Goal: Task Accomplishment & Management: Manage account settings

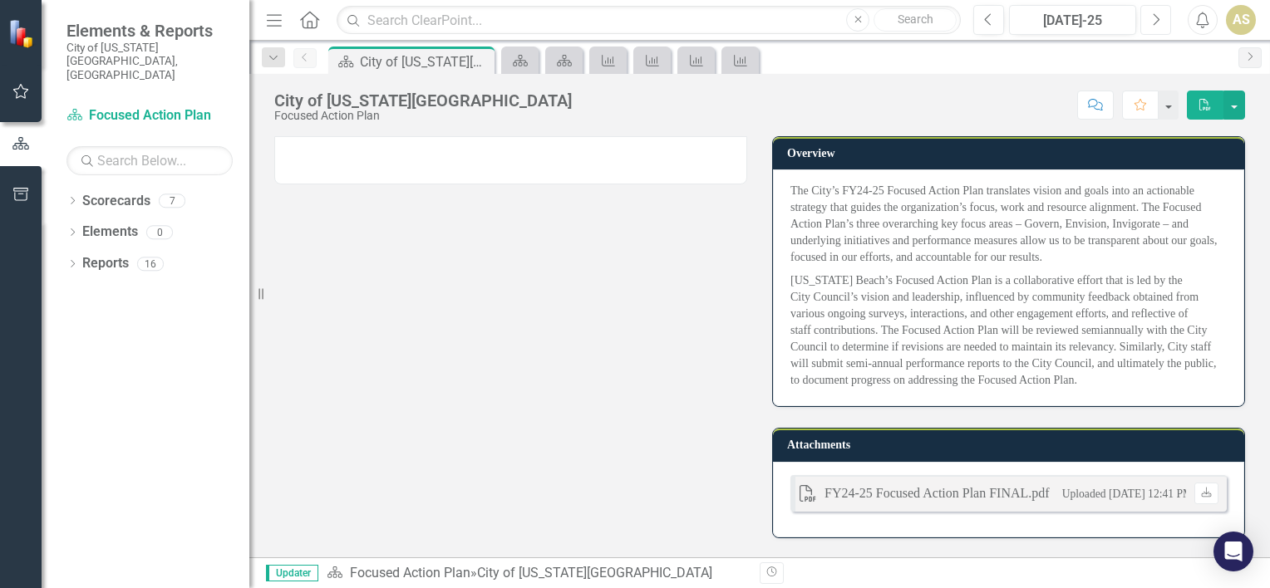
click at [1140, 27] on button "Next" at bounding box center [1155, 20] width 31 height 30
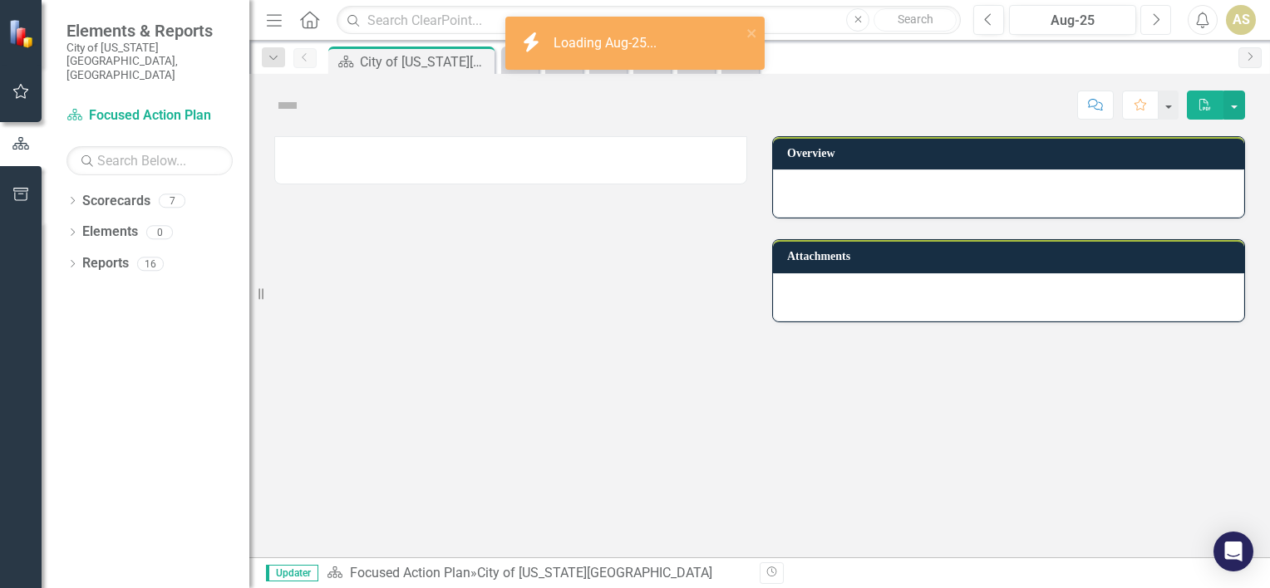
click at [1140, 27] on button "Next" at bounding box center [1155, 20] width 31 height 30
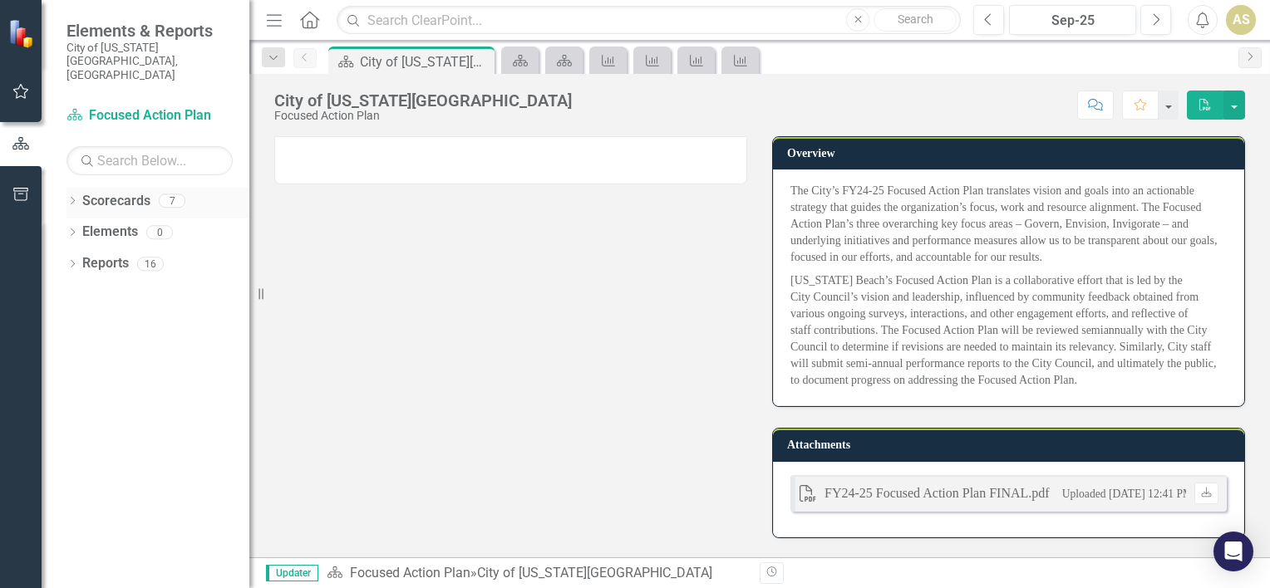
click at [80, 188] on div "Dropdown Scorecards 7" at bounding box center [157, 204] width 183 height 32
click at [71, 198] on icon "Dropdown" at bounding box center [72, 202] width 12 height 9
click at [123, 254] on link "Communications Home" at bounding box center [170, 263] width 158 height 19
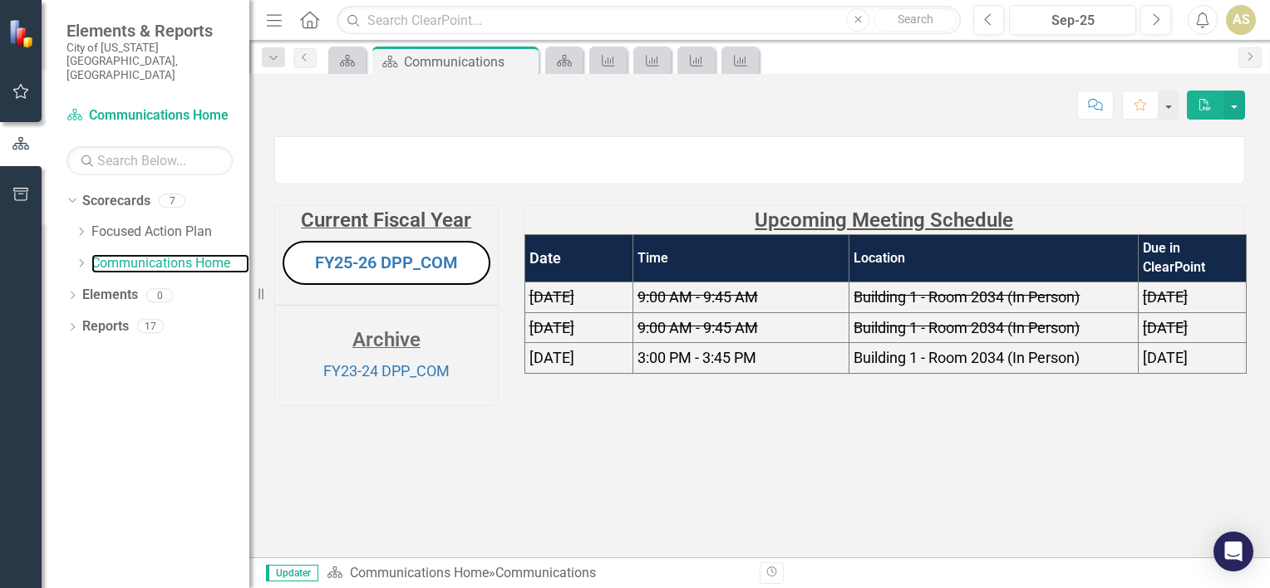
scroll to position [26, 0]
click at [399, 273] on link "FY25-26 DPP_COM" at bounding box center [386, 263] width 143 height 20
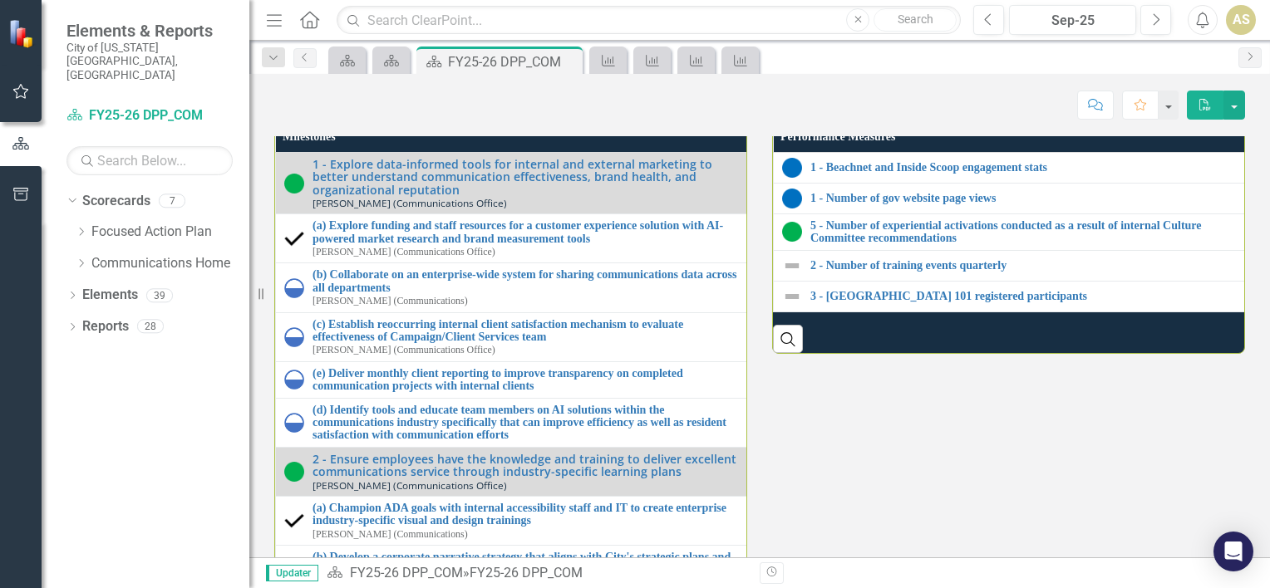
scroll to position [1883, 0]
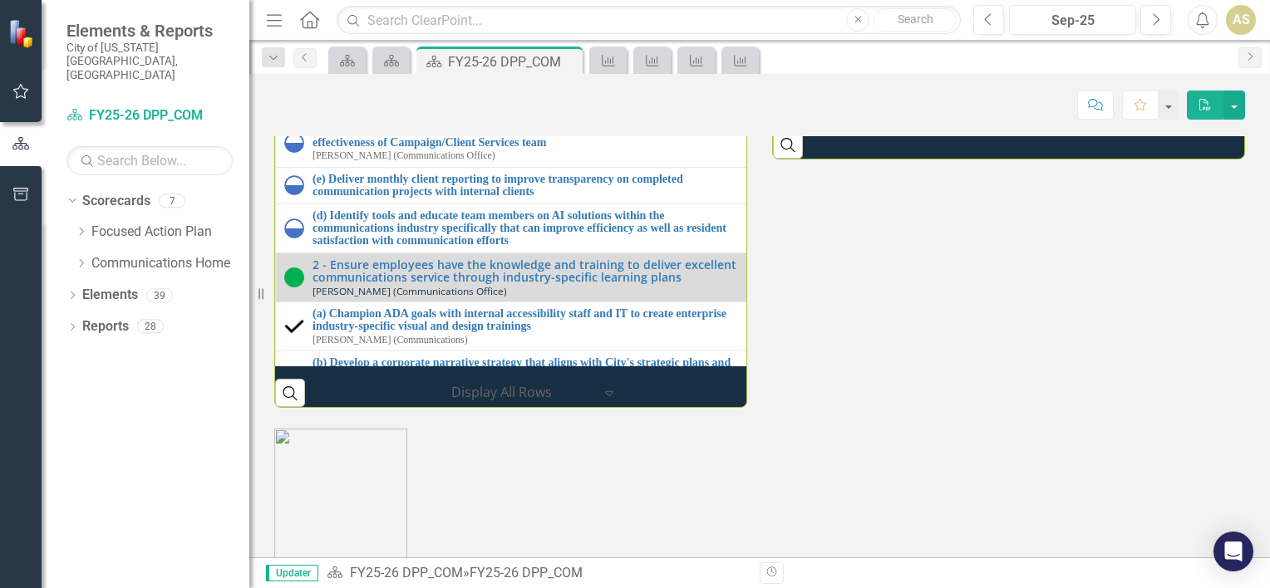
click at [951, 10] on link "1 - Number of gov website page views" at bounding box center [1032, 4] width 444 height 12
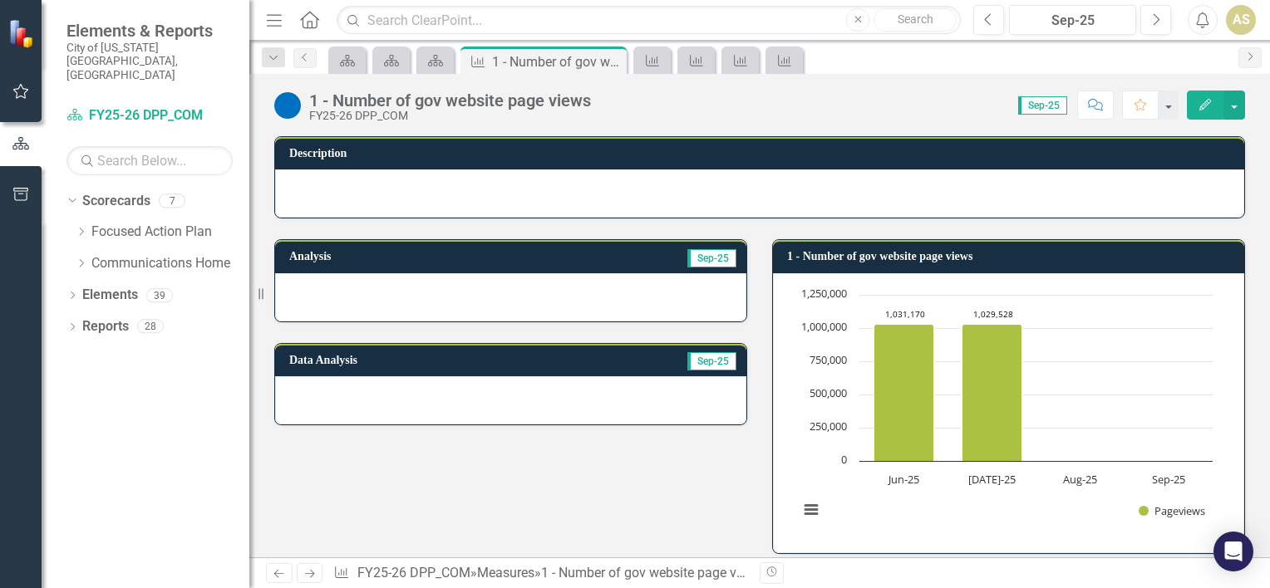
click at [724, 495] on div "Analysis Sep-25 Data Analysis Sep-25 1 - Number of gov website page views Chart…" at bounding box center [760, 386] width 996 height 335
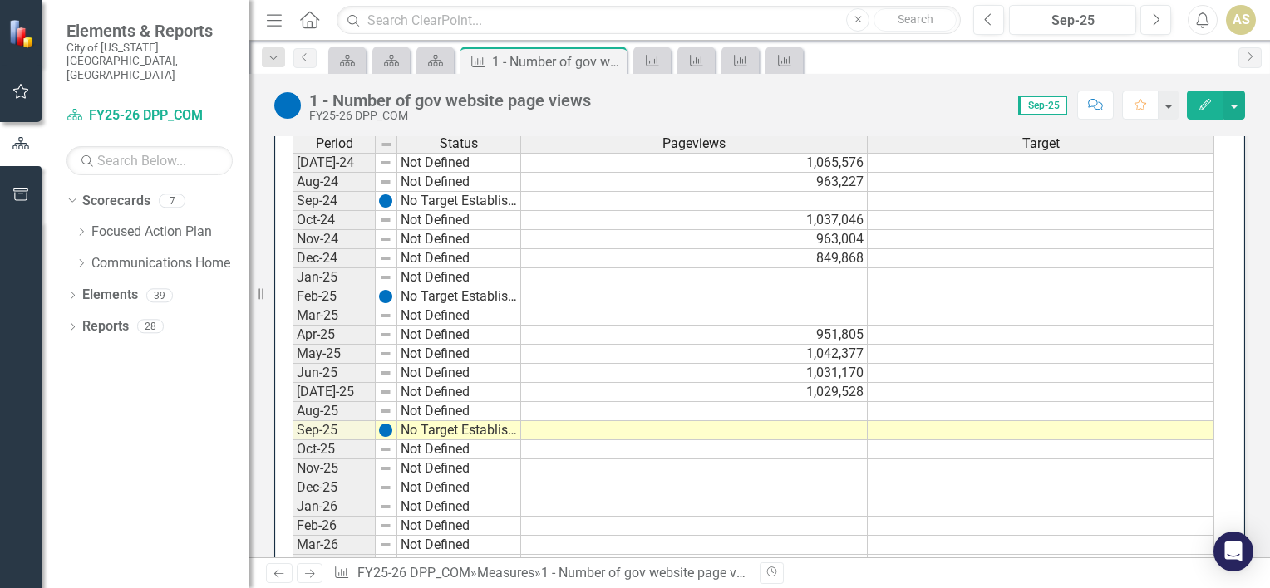
scroll to position [485, 0]
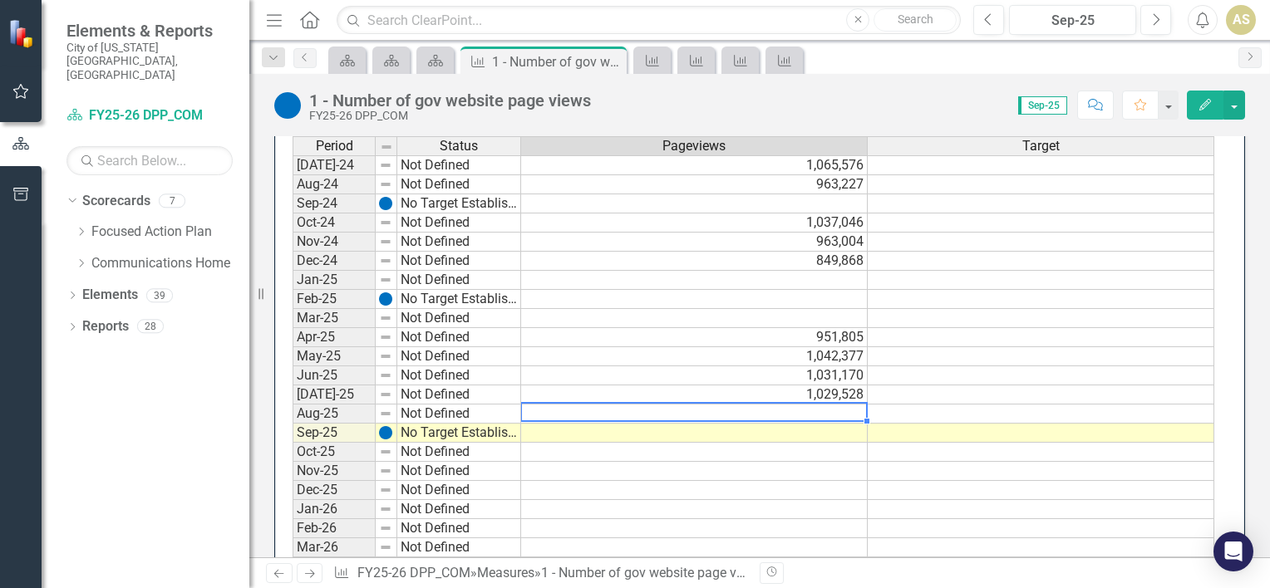
click at [588, 409] on td at bounding box center [694, 414] width 347 height 19
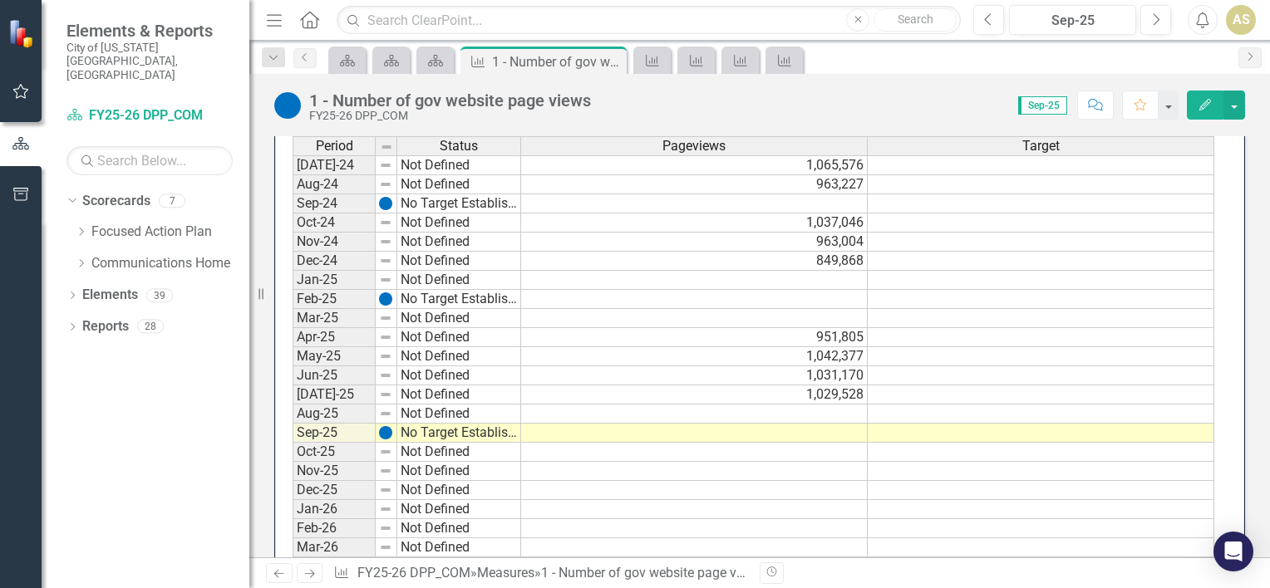
click at [169, 406] on div "Dropdown Scorecards 7 Dropdown Focused Action Plan GOVERN ENVISION INVIGORATE D…" at bounding box center [146, 388] width 208 height 401
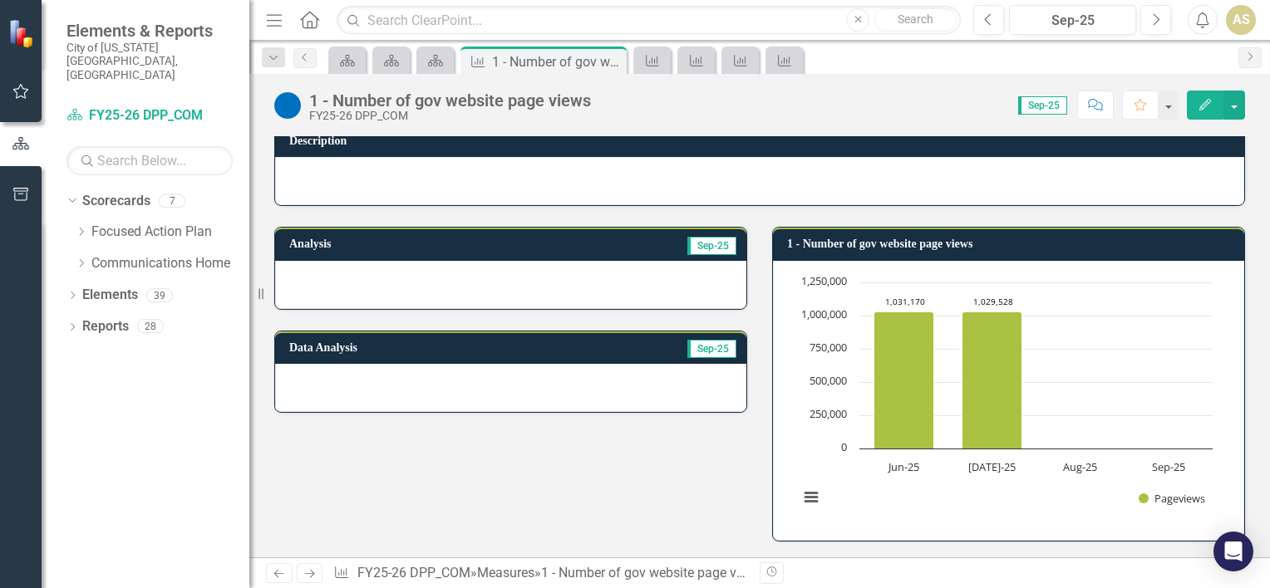
scroll to position [0, 0]
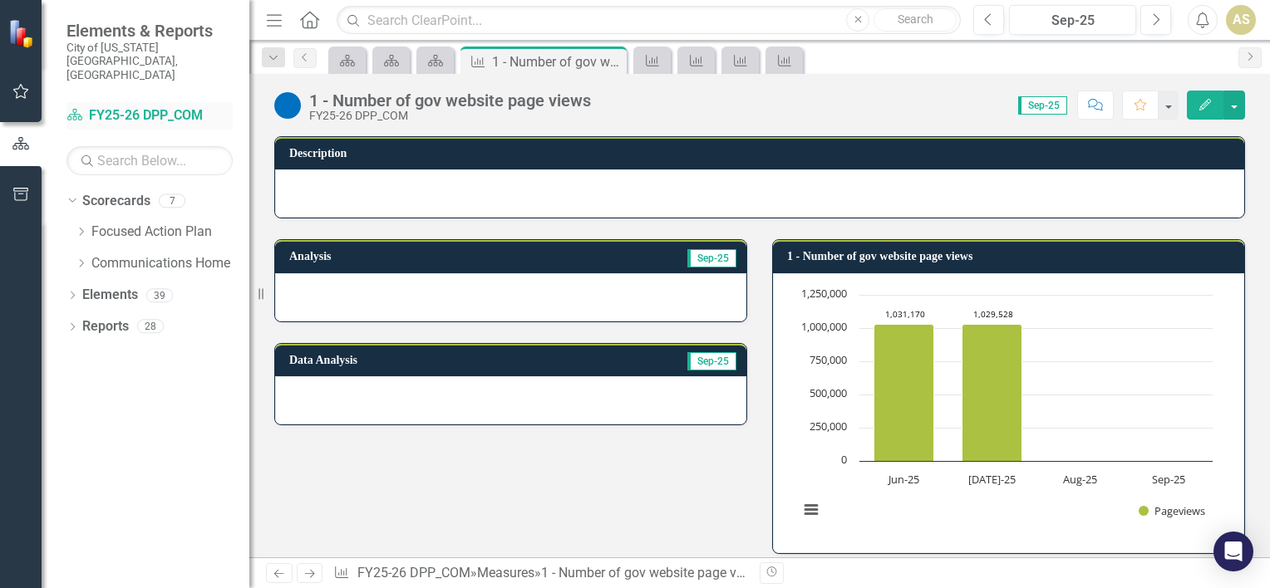
click at [172, 106] on link "Scorecard FY25-26 DPP_COM" at bounding box center [149, 115] width 166 height 19
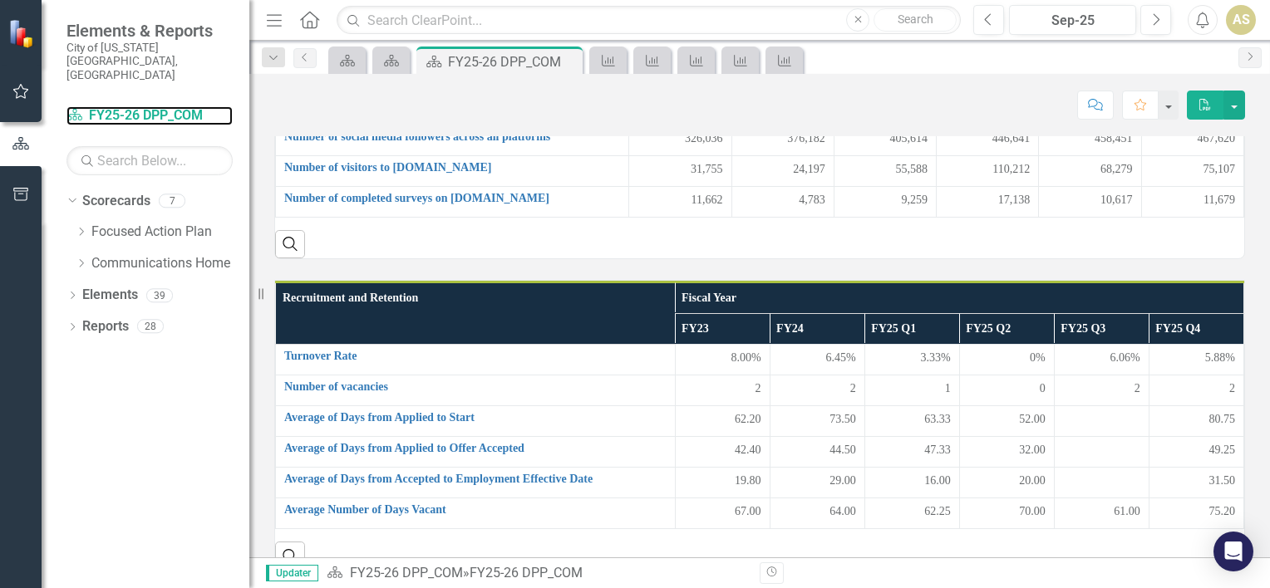
scroll to position [580, 0]
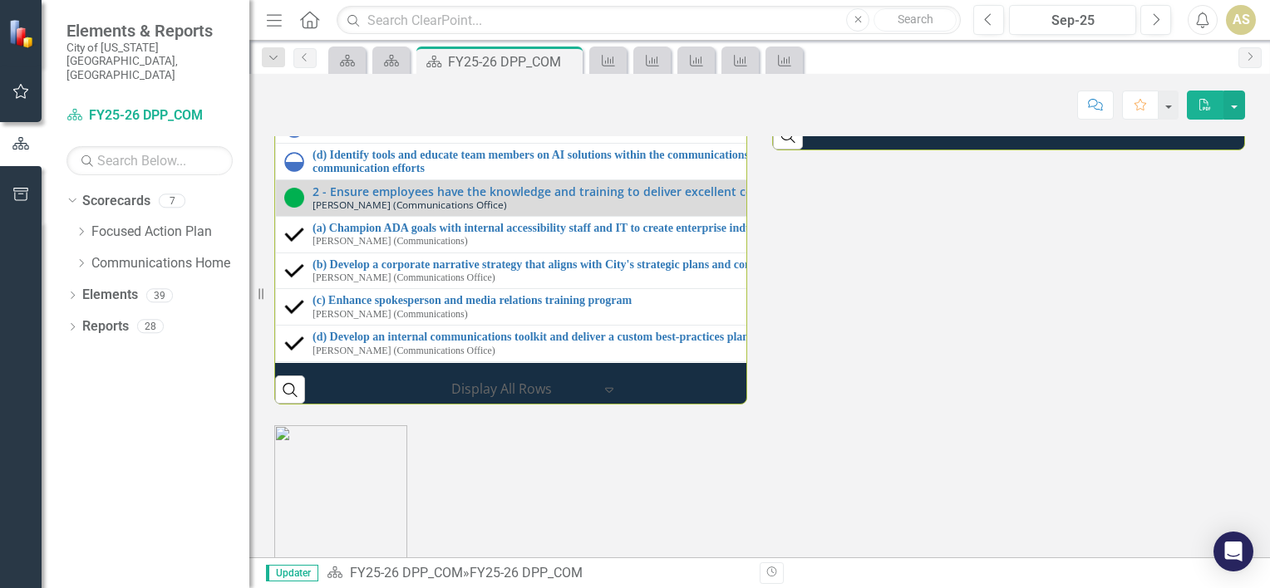
scroll to position [1885, 0]
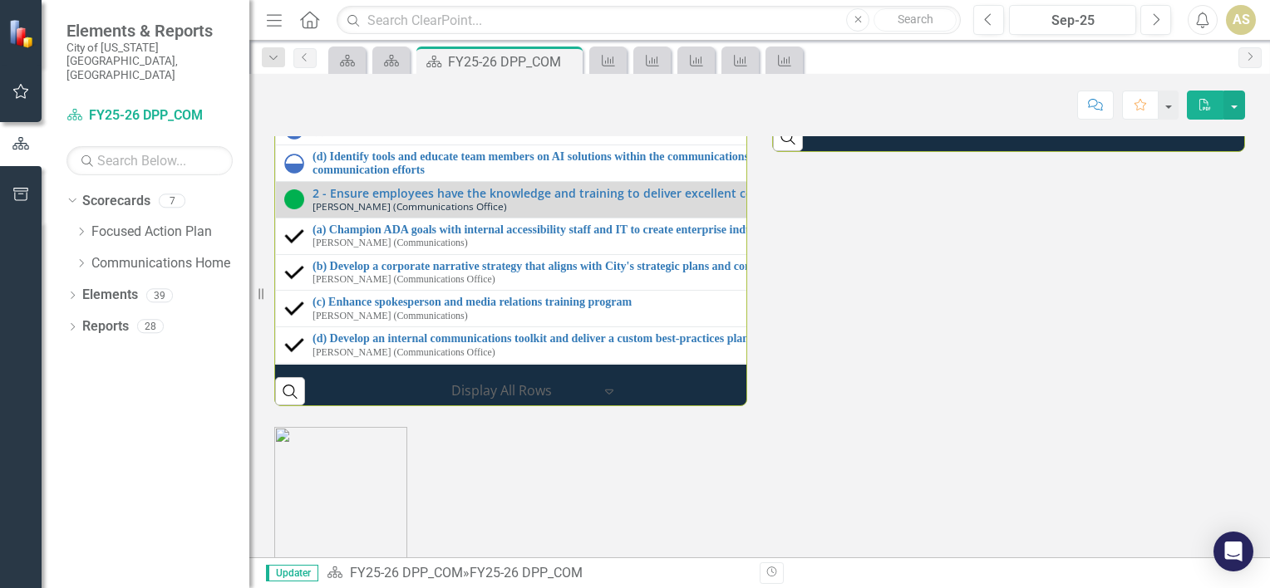
click at [1115, 406] on div "Milestones 1 - Explore data-informed tools for internal and external marketing …" at bounding box center [760, 154] width 996 height 505
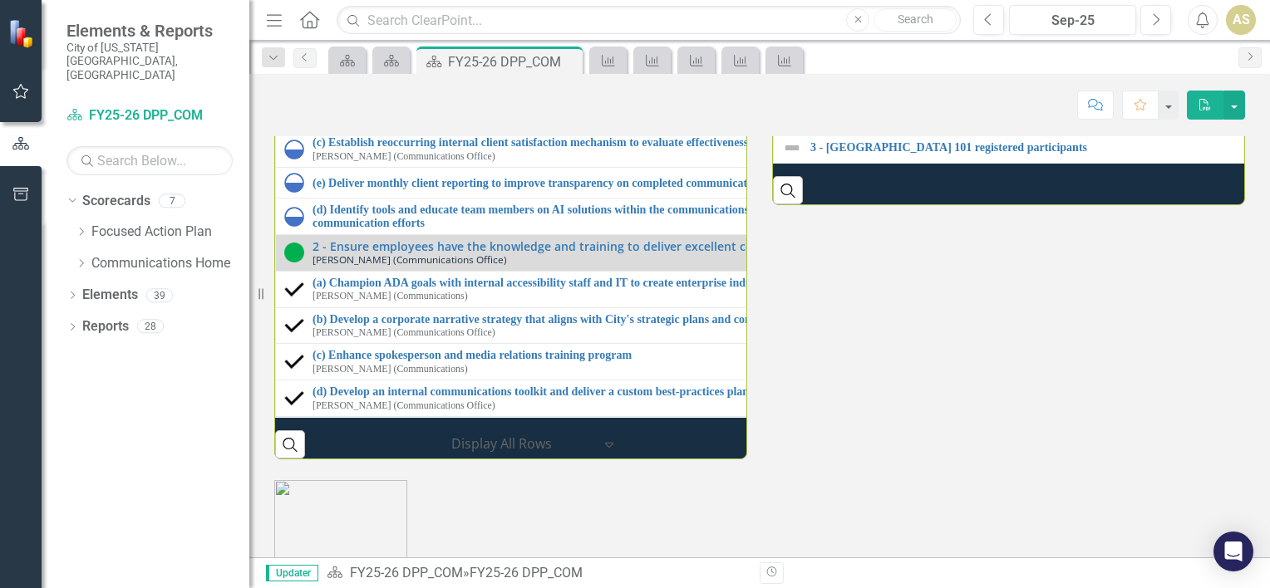
scroll to position [1833, 0]
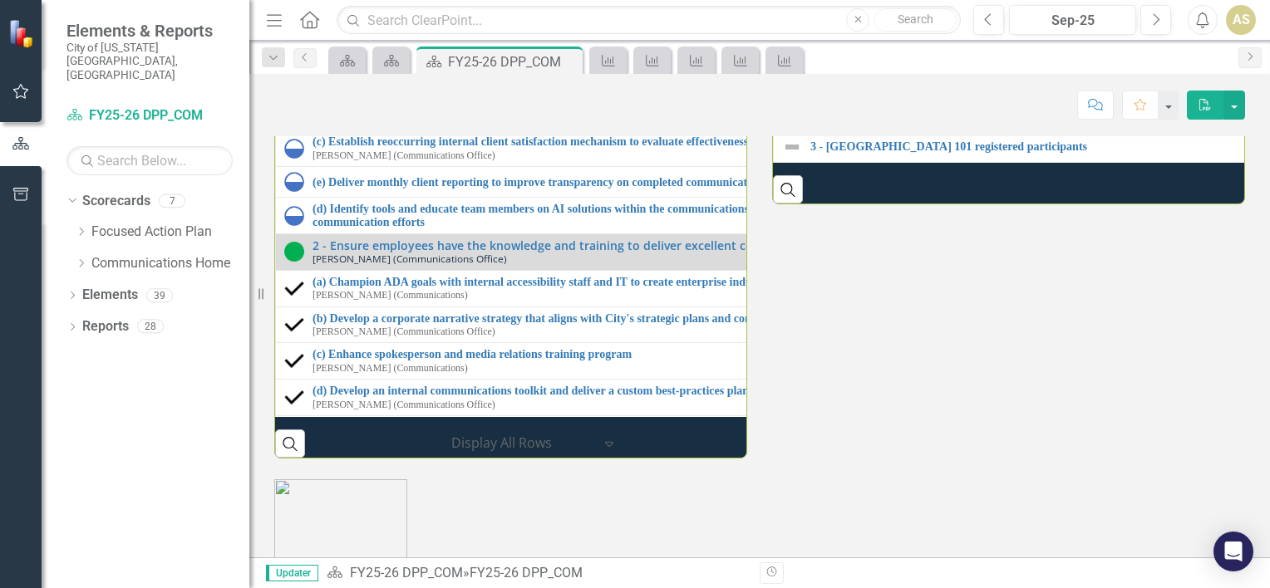
click at [897, 122] on link "2 - Number of training events quarterly" at bounding box center [1268, 116] width 917 height 12
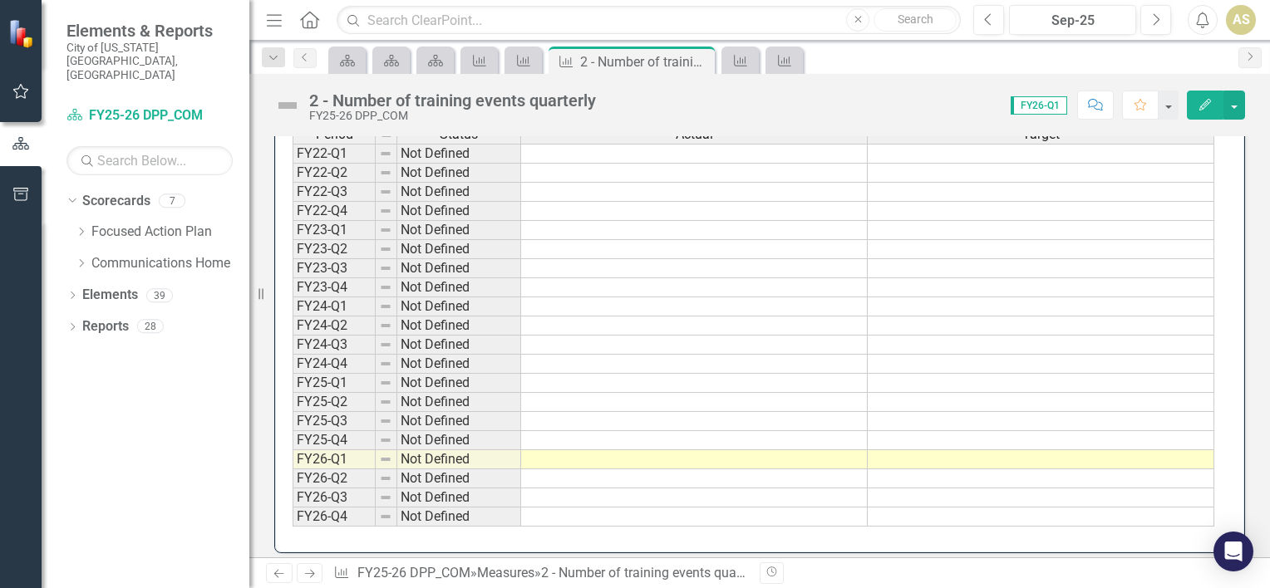
scroll to position [505, 0]
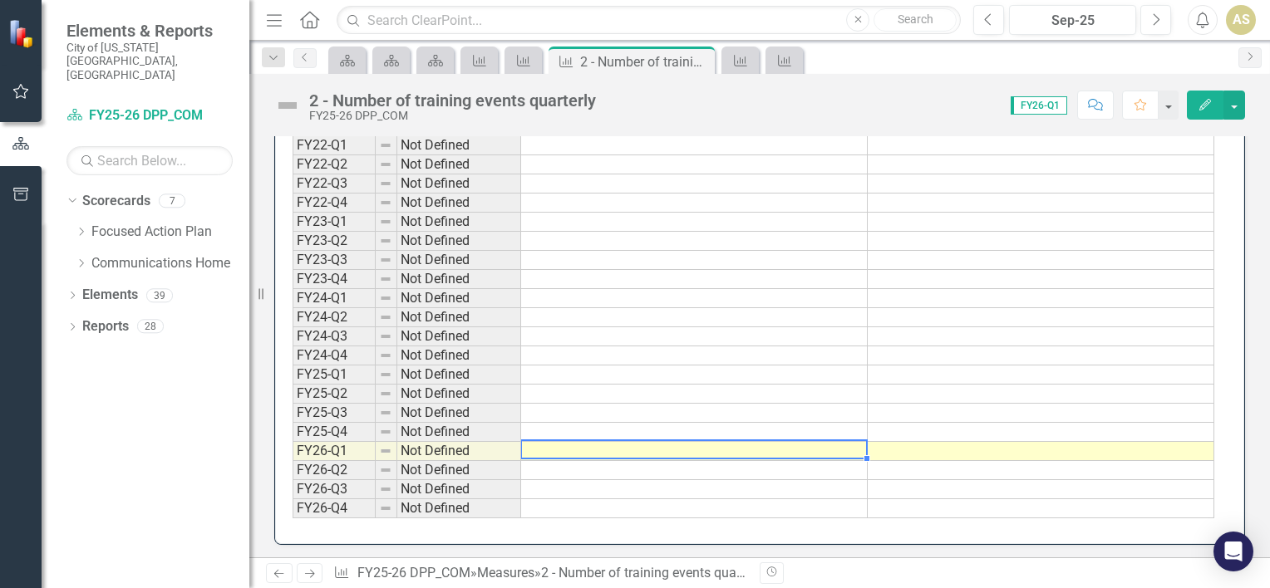
click at [815, 446] on td at bounding box center [694, 451] width 347 height 19
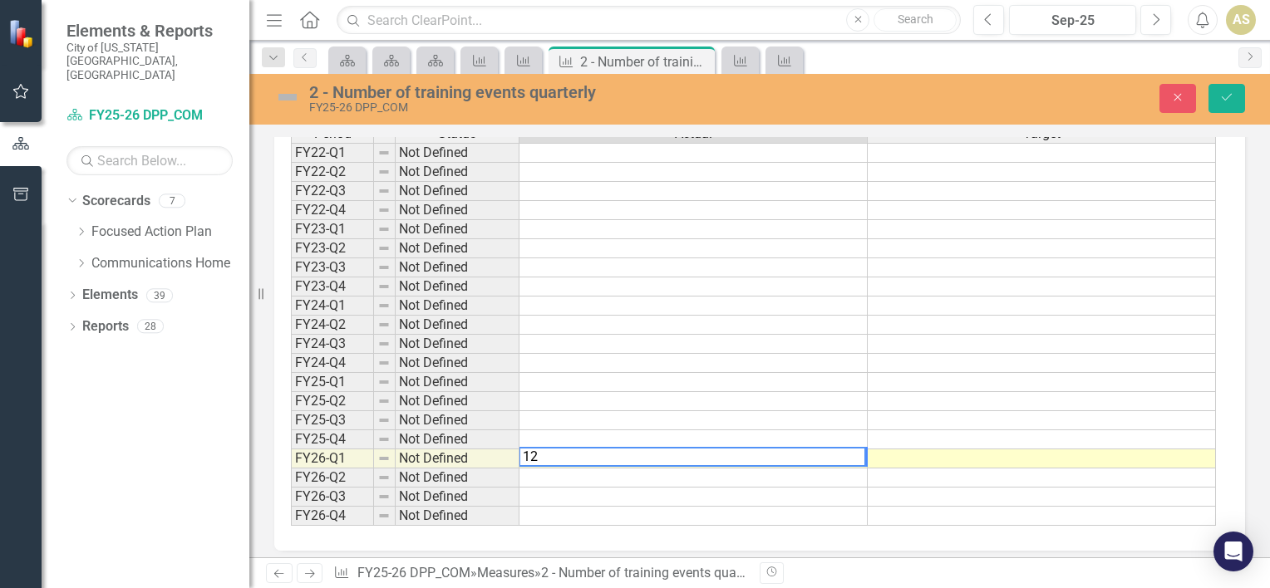
scroll to position [512, 0]
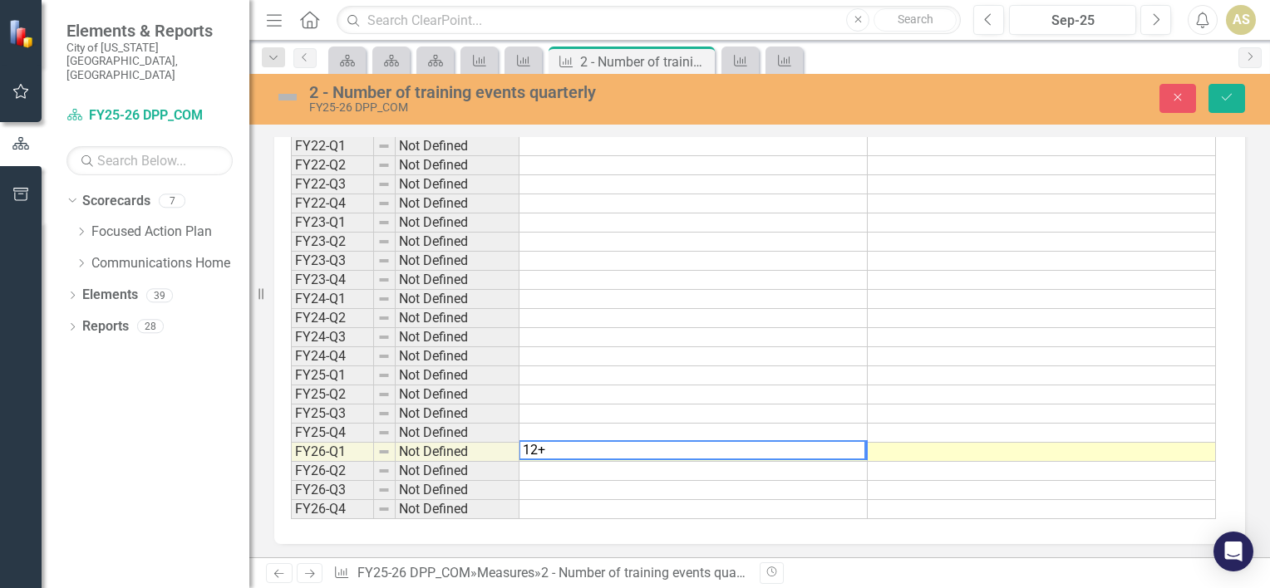
click at [148, 455] on div "Dropdown Scorecards 7 Dropdown Focused Action Plan GOVERN ENVISION INVIGORATE D…" at bounding box center [146, 388] width 208 height 401
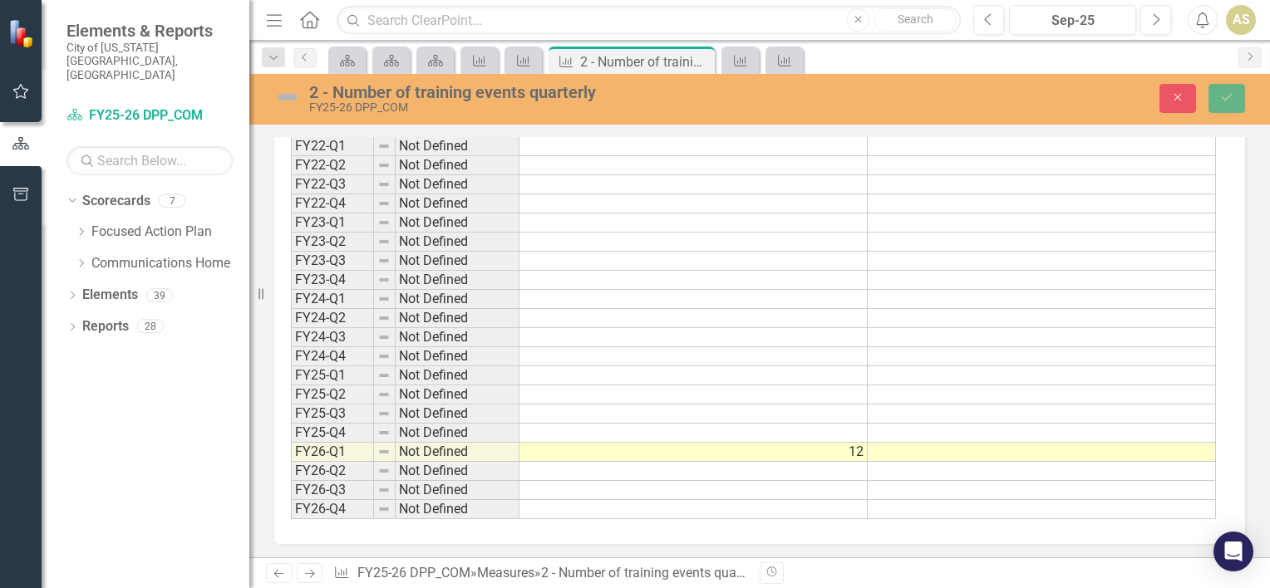
click at [647, 529] on div "Period Status Actual Target FY22-Q1 Not Defined FY22-Q2 Not Defined FY22-Q3 Not…" at bounding box center [759, 325] width 971 height 440
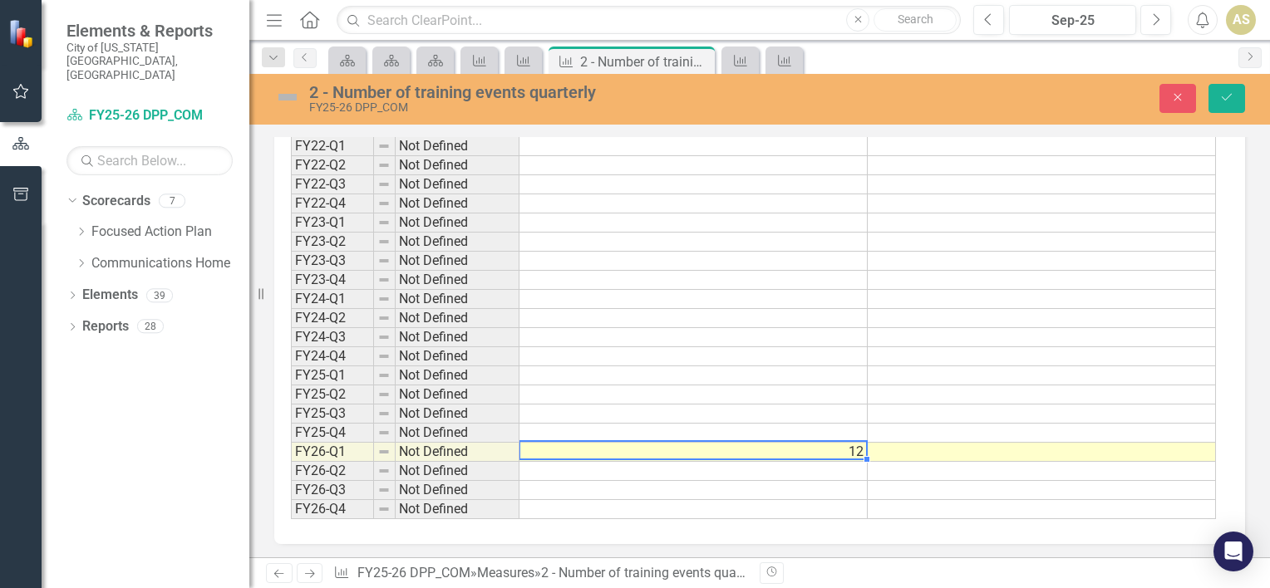
click at [809, 449] on td "12" at bounding box center [693, 452] width 348 height 19
type textarea "1"
click at [682, 539] on div "Period Status Actual Target FY22-Q1 Not Defined FY22-Q2 Not Defined FY22-Q3 Not…" at bounding box center [759, 325] width 971 height 440
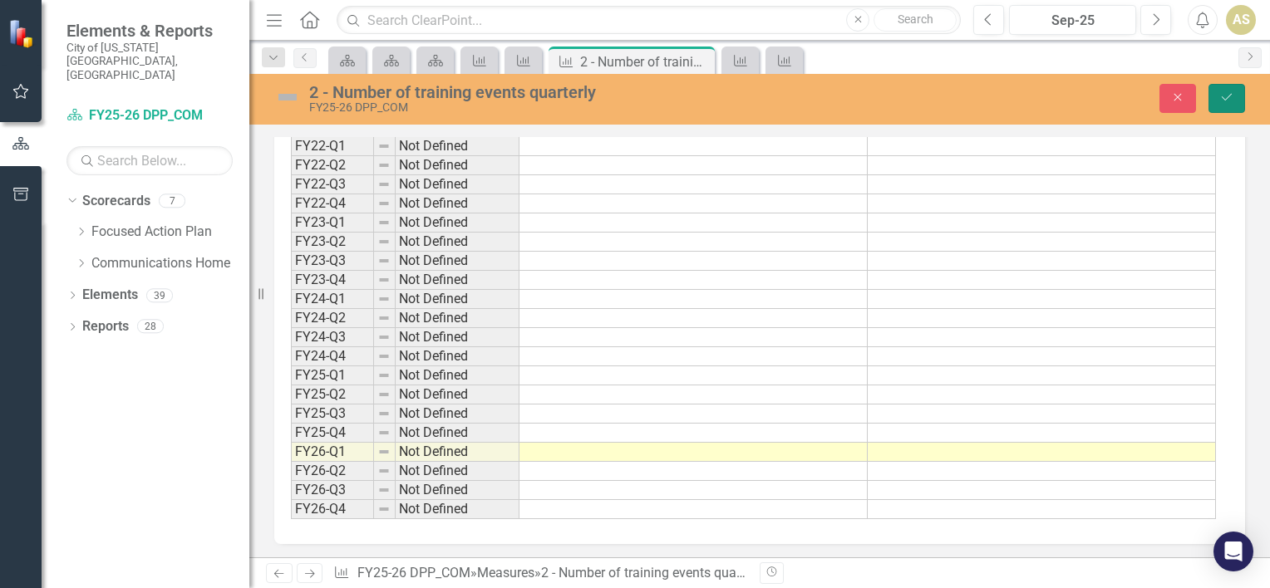
click at [1217, 110] on button "Save" at bounding box center [1227, 98] width 37 height 29
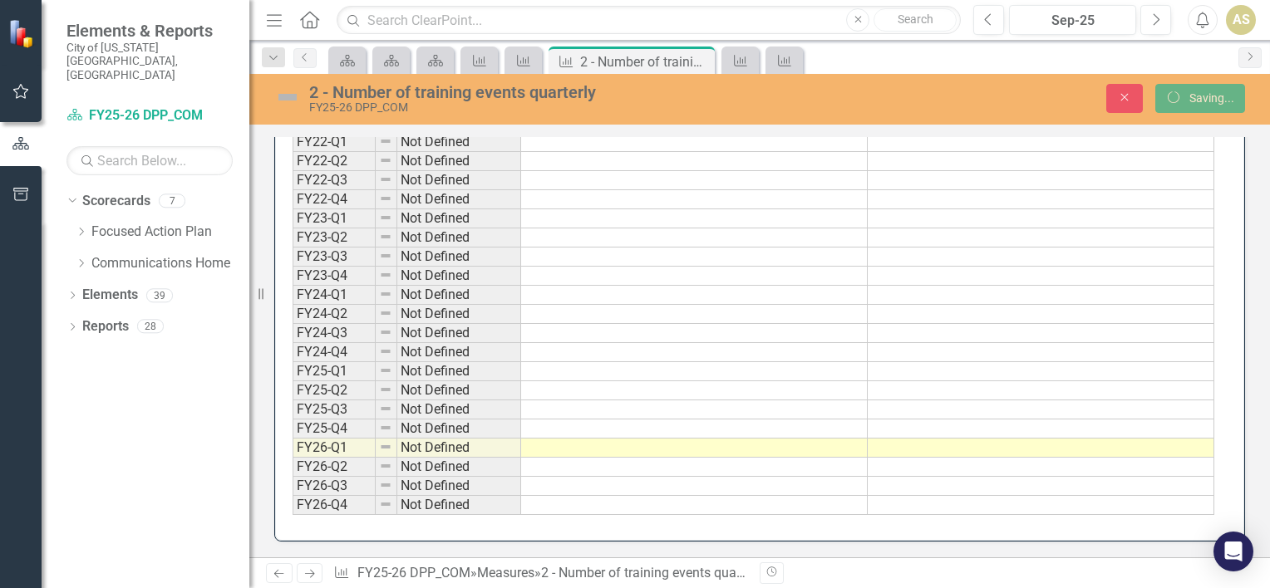
scroll to position [0, 0]
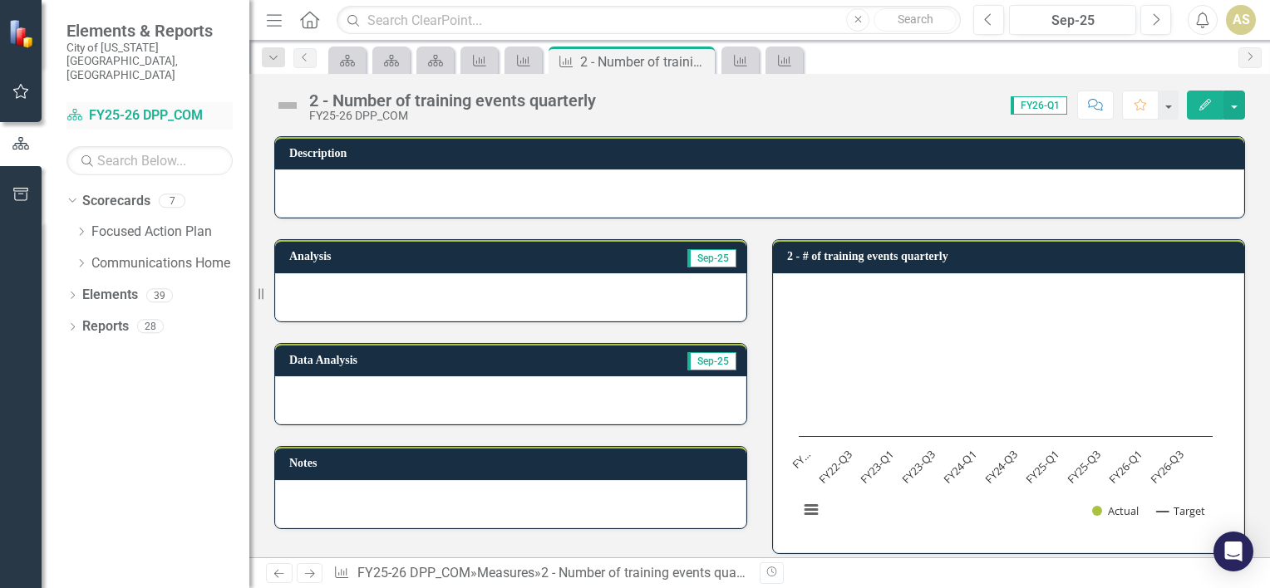
click at [185, 106] on link "Scorecard FY25-26 DPP_COM" at bounding box center [149, 115] width 166 height 19
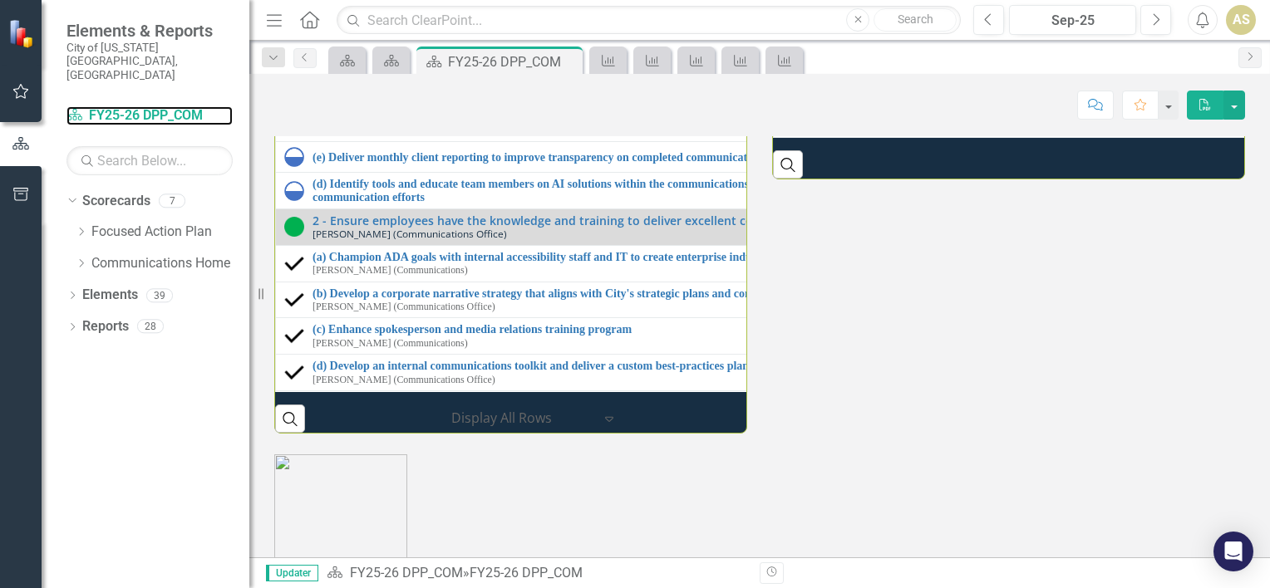
scroll to position [1859, 0]
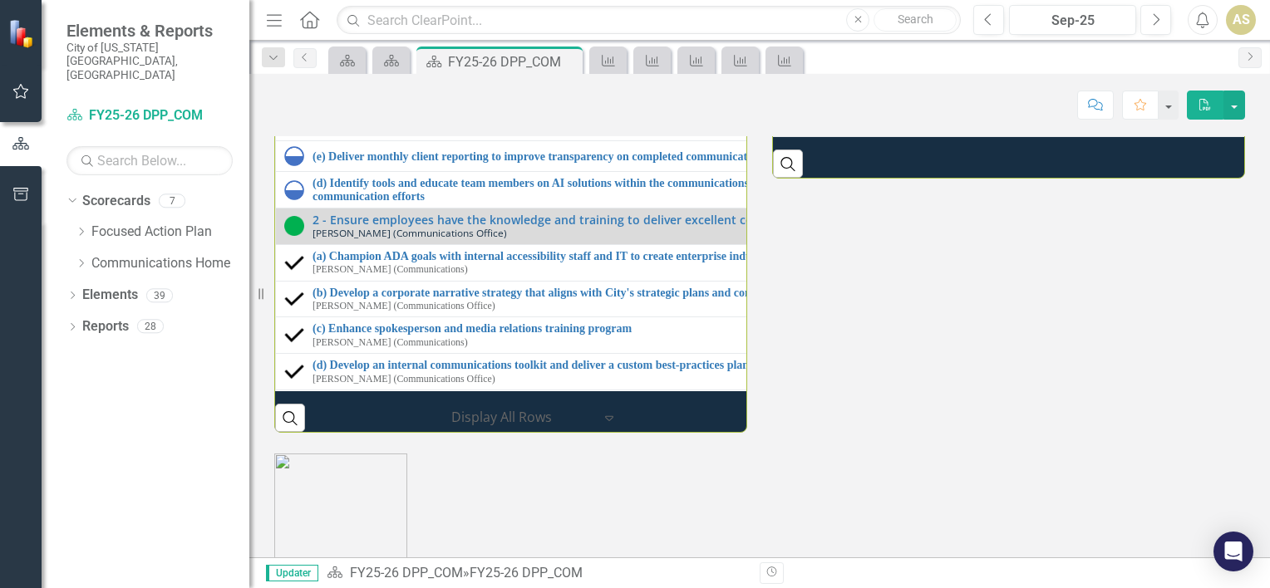
click at [963, 178] on div "Search" at bounding box center [1008, 157] width 471 height 41
click at [898, 433] on div "Milestones 1 - Explore data-informed tools for internal and external marketing …" at bounding box center [760, 181] width 996 height 505
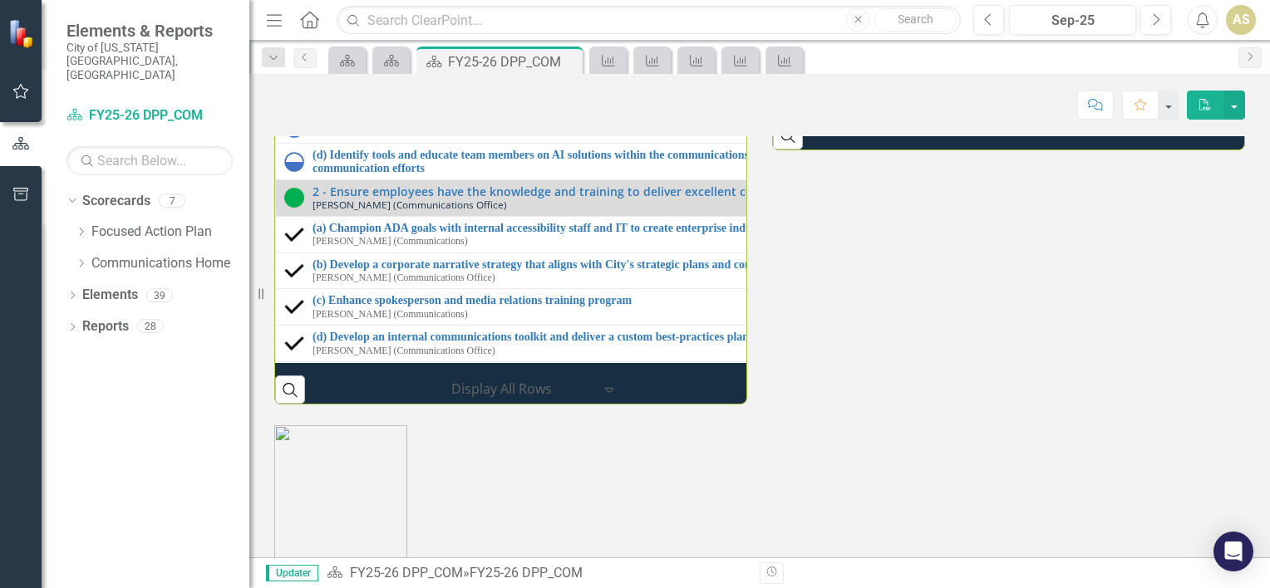
scroll to position [1888, 0]
click at [908, 404] on div "Milestones 1 - Explore data-informed tools for internal and external marketing …" at bounding box center [760, 151] width 996 height 505
click at [1081, 404] on div "Milestones 1 - Explore data-informed tools for internal and external marketing …" at bounding box center [760, 151] width 996 height 505
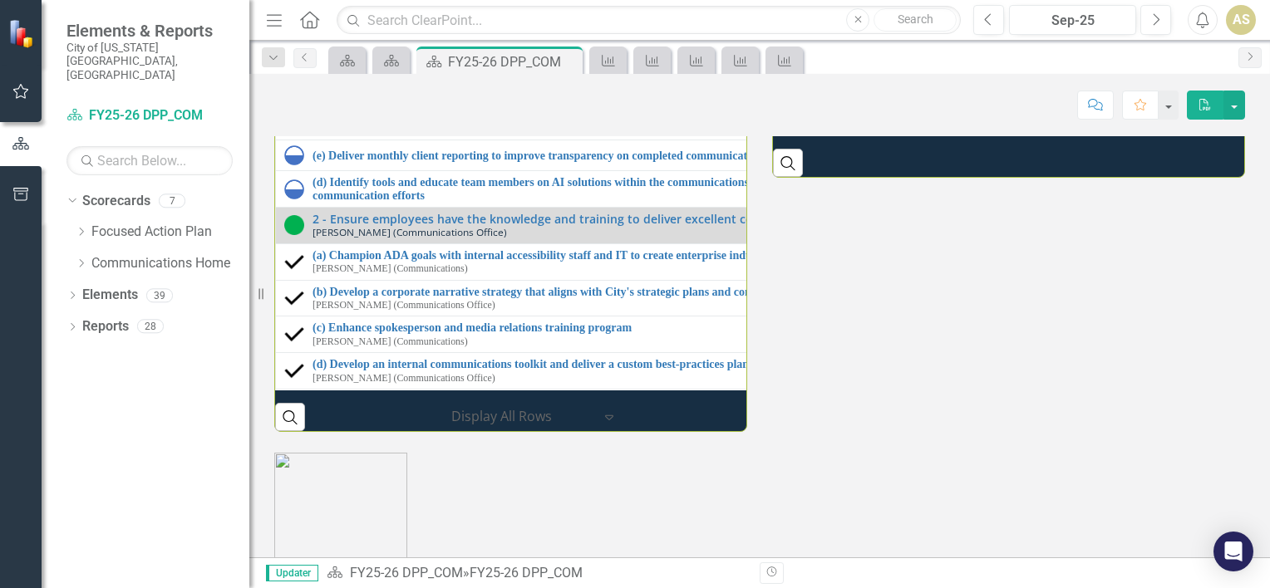
scroll to position [1858, 0]
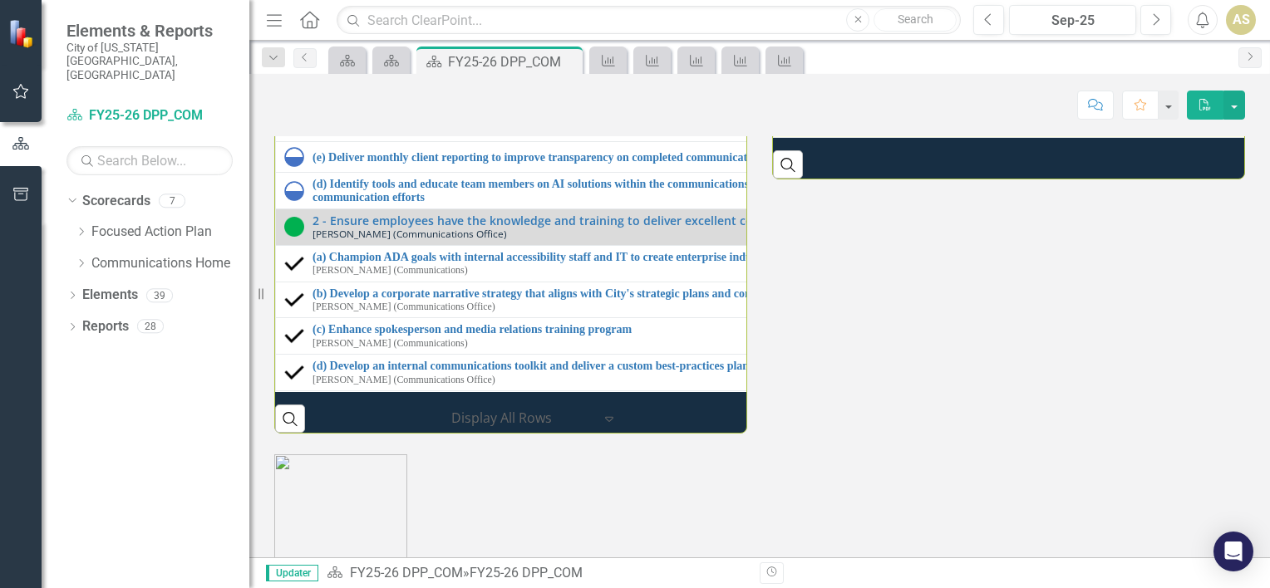
click at [997, 128] on link "3 - [GEOGRAPHIC_DATA] 101 registered participants" at bounding box center [1277, 122] width 934 height 12
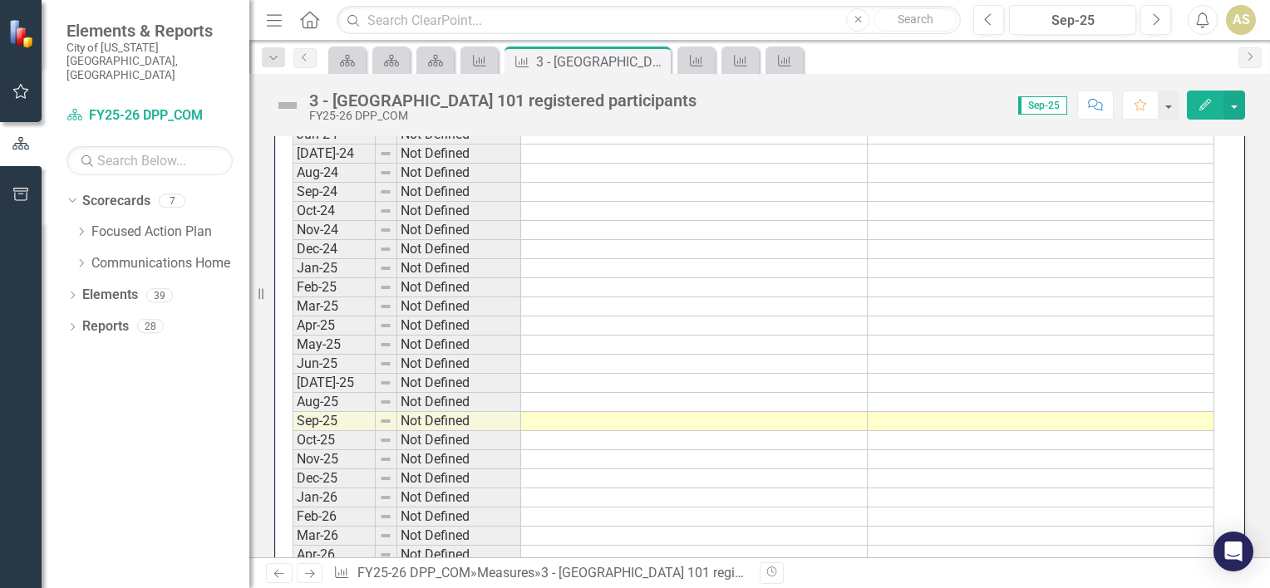
scroll to position [1089, 0]
click at [295, 53] on link "Previous" at bounding box center [304, 58] width 23 height 20
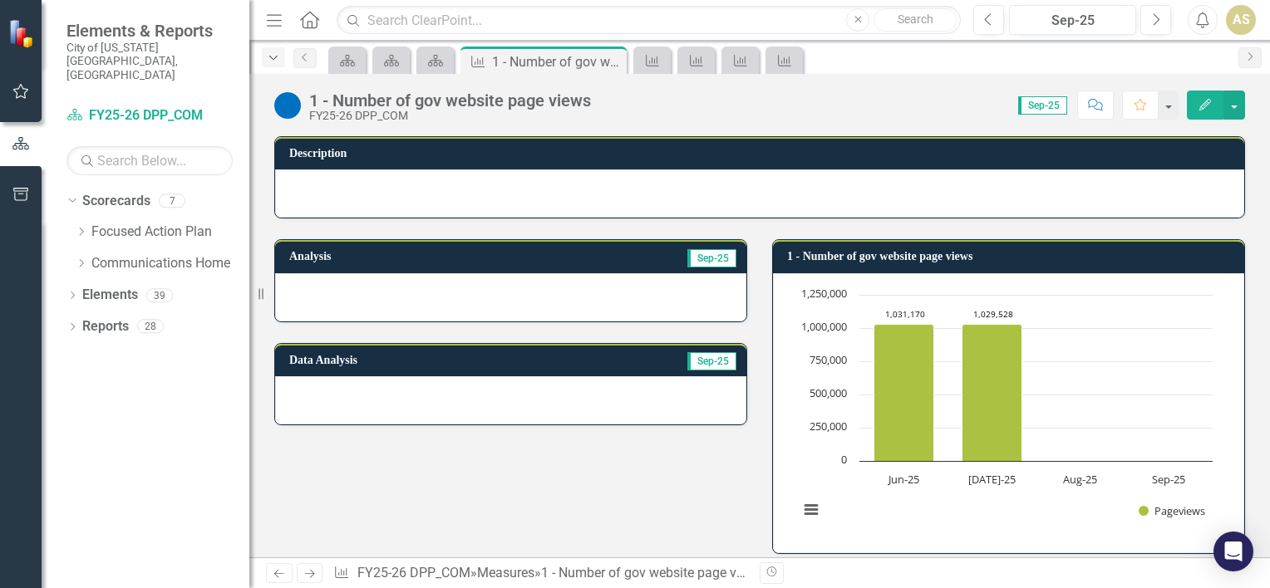
click at [279, 53] on icon "Dropdown" at bounding box center [273, 58] width 15 height 12
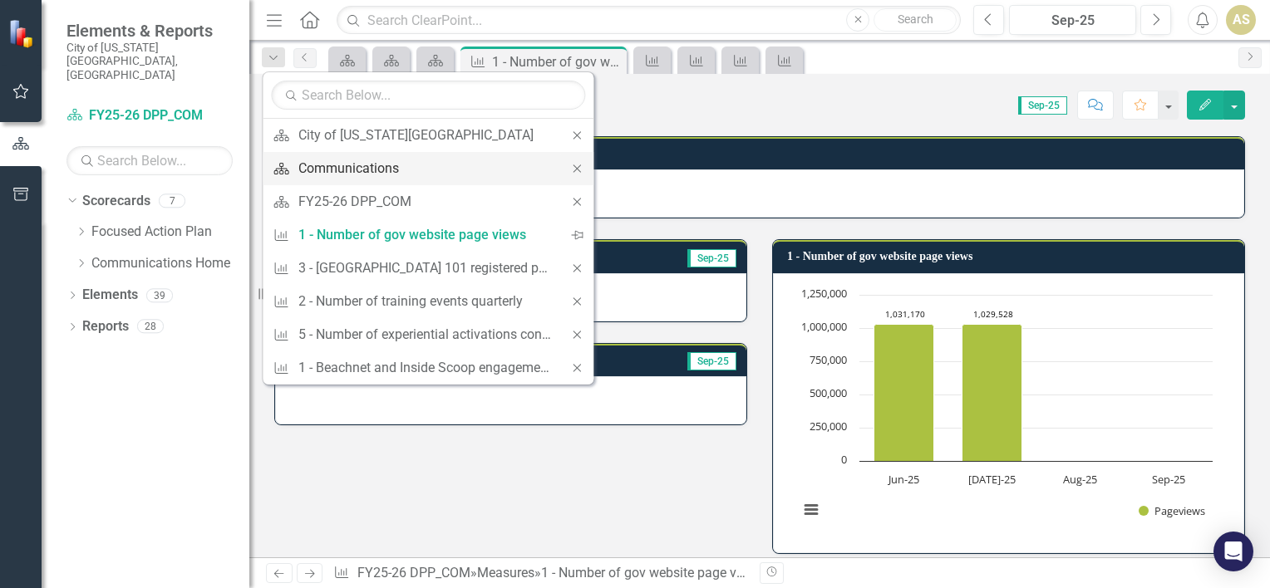
click at [391, 163] on div "Communications" at bounding box center [425, 168] width 254 height 21
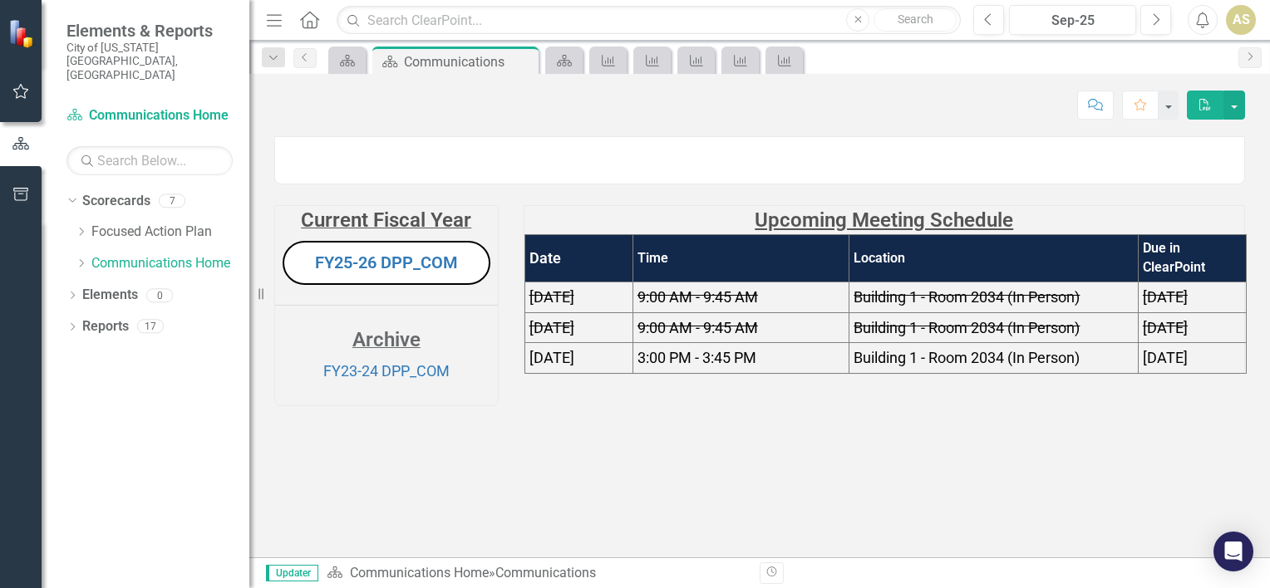
scroll to position [26, 0]
click at [444, 273] on link "FY25-26 DPP_COM" at bounding box center [386, 263] width 143 height 20
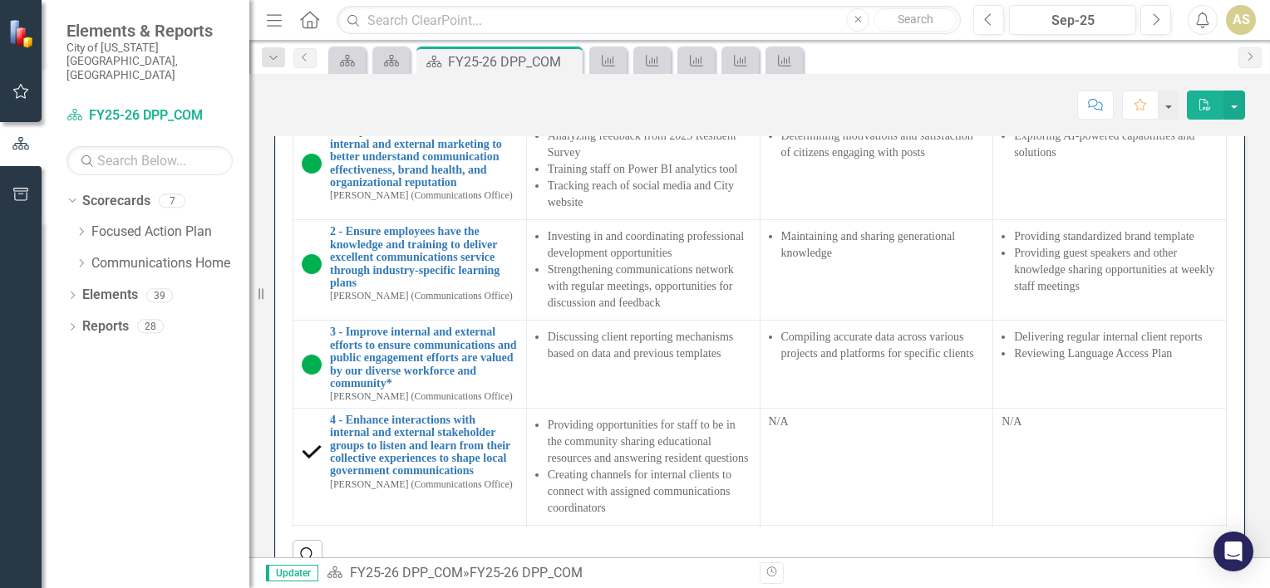
scroll to position [1112, 0]
